Goal: Browse casually: Explore the website without a specific task or goal

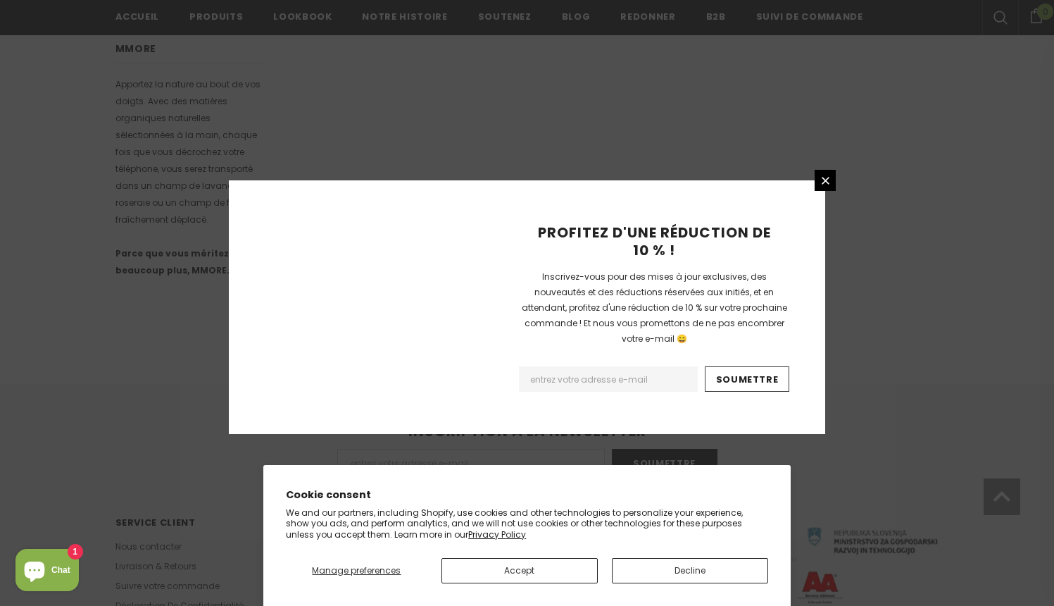
scroll to position [872, 0]
